Goal: Find specific page/section: Find specific page/section

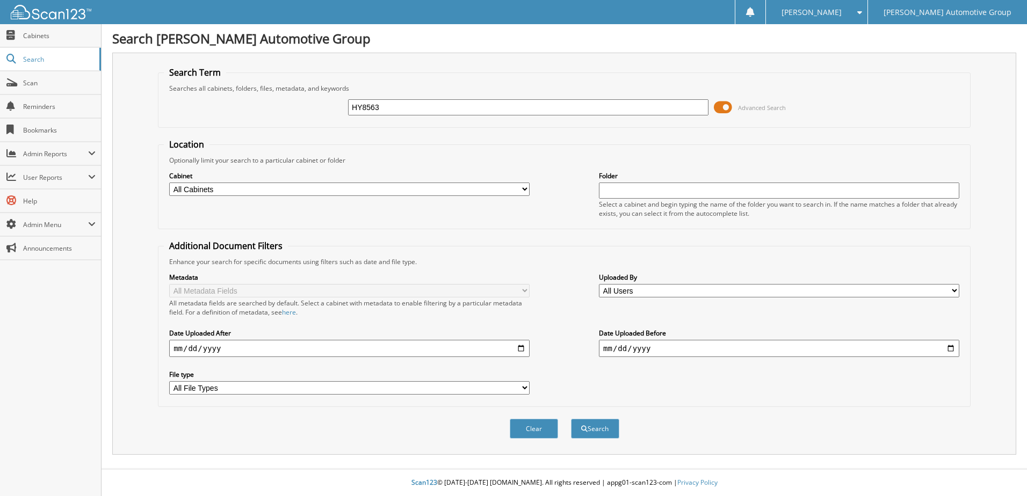
type input "HY8563"
click at [571, 419] on button "Search" at bounding box center [595, 429] width 48 height 20
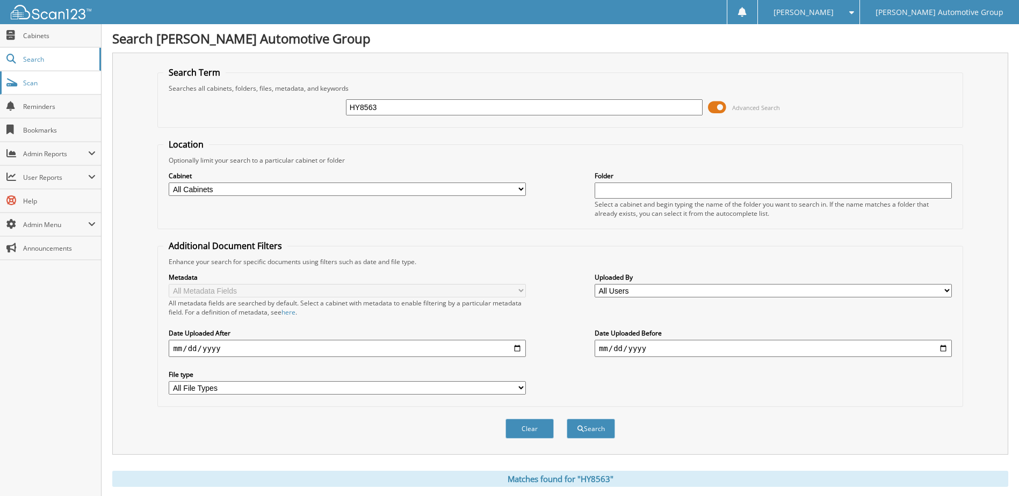
click at [47, 80] on span "Scan" at bounding box center [59, 82] width 72 height 9
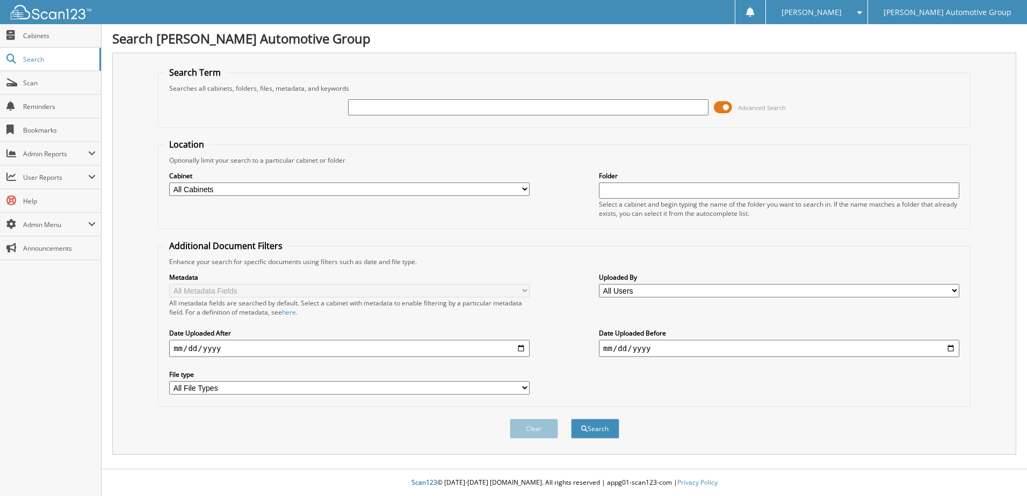
click at [399, 109] on input "text" at bounding box center [528, 107] width 360 height 16
type input "[PERSON_NAME]"
click at [612, 422] on button "Search" at bounding box center [595, 429] width 48 height 20
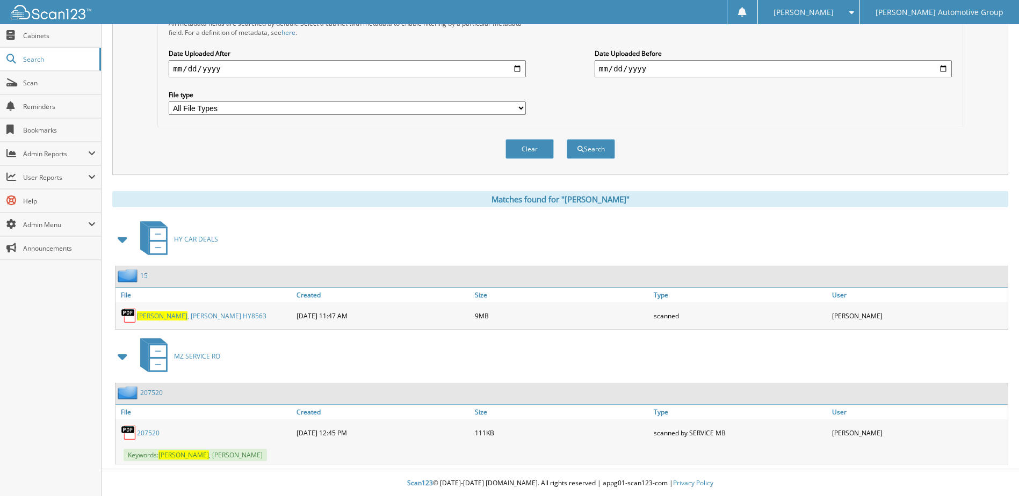
scroll to position [281, 0]
click at [192, 319] on link "MCKIM , FELICIA HY8563" at bounding box center [201, 315] width 129 height 9
